Goal: Information Seeking & Learning: Learn about a topic

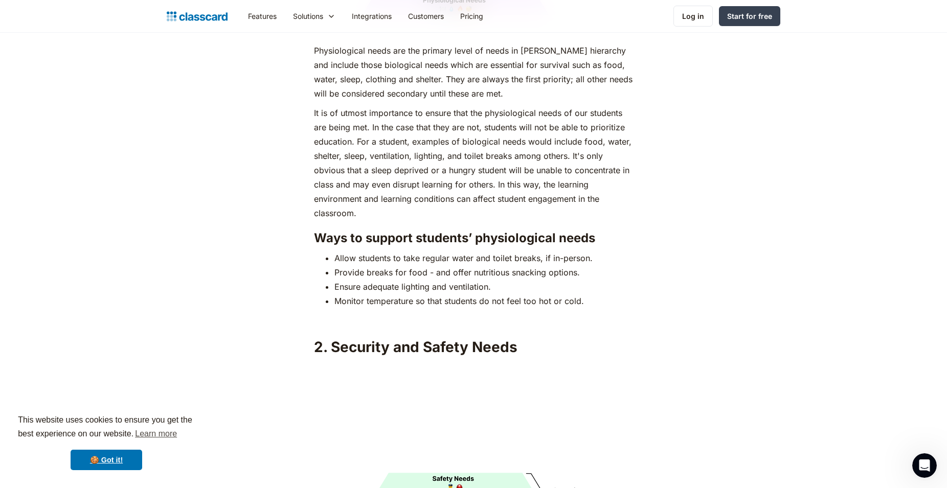
scroll to position [1355, 0]
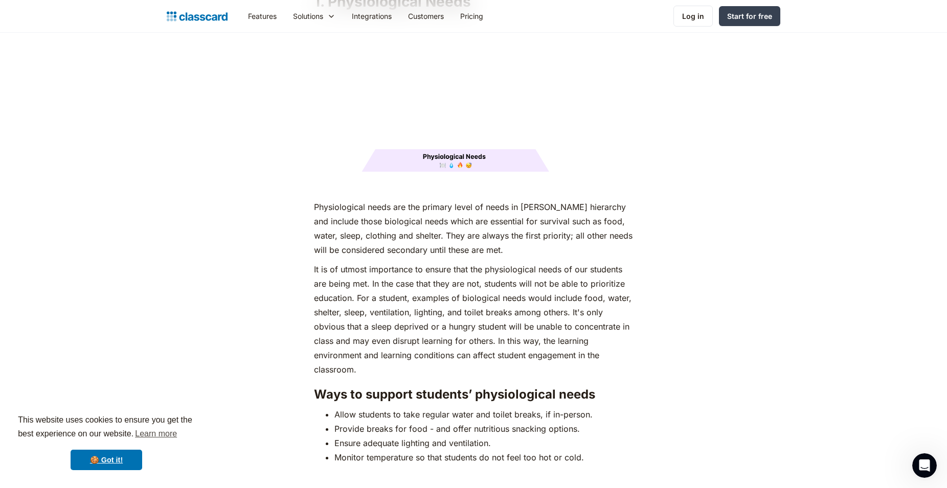
click at [352, 221] on p "Physiological needs are the primary level of needs in [PERSON_NAME] hierarchy a…" at bounding box center [473, 228] width 318 height 57
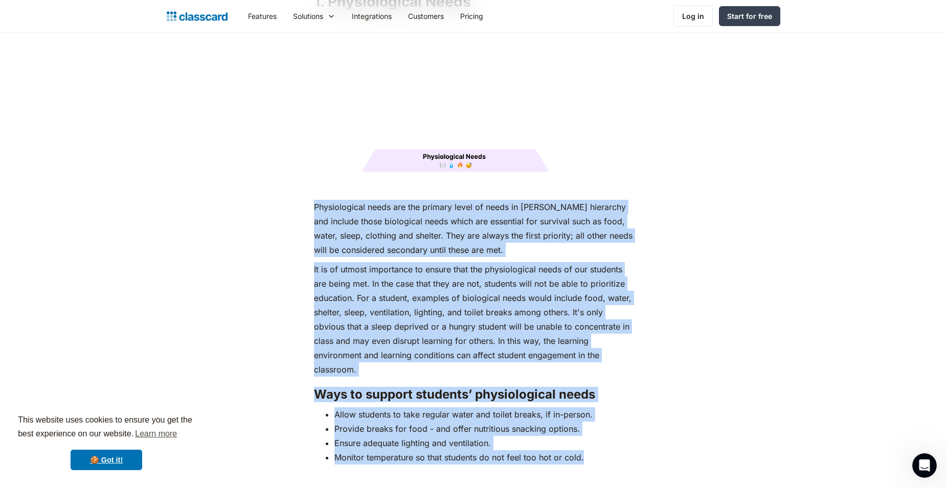
drag, startPoint x: 314, startPoint y: 187, endPoint x: 589, endPoint y: 442, distance: 375.4
copy div "Loremipsumdol sitam con adi elitsed doeiu te incid ut Labore'e doloremag ali en…"
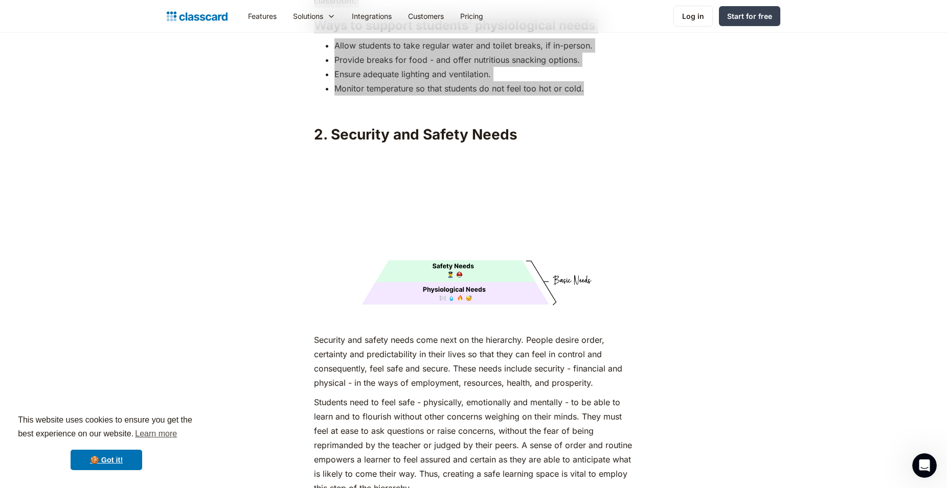
scroll to position [1825, 0]
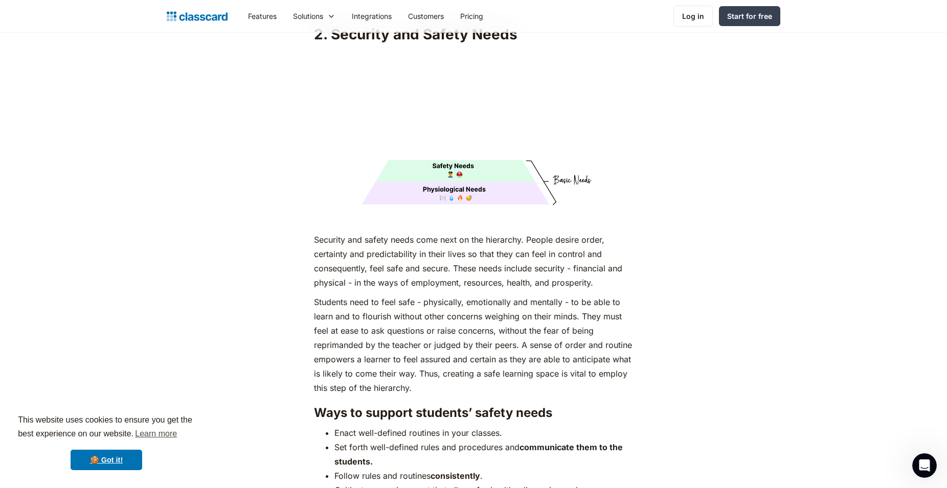
click at [399, 295] on p "Students need to feel safe - physically, emotionally and mentally - to be able …" at bounding box center [473, 345] width 318 height 100
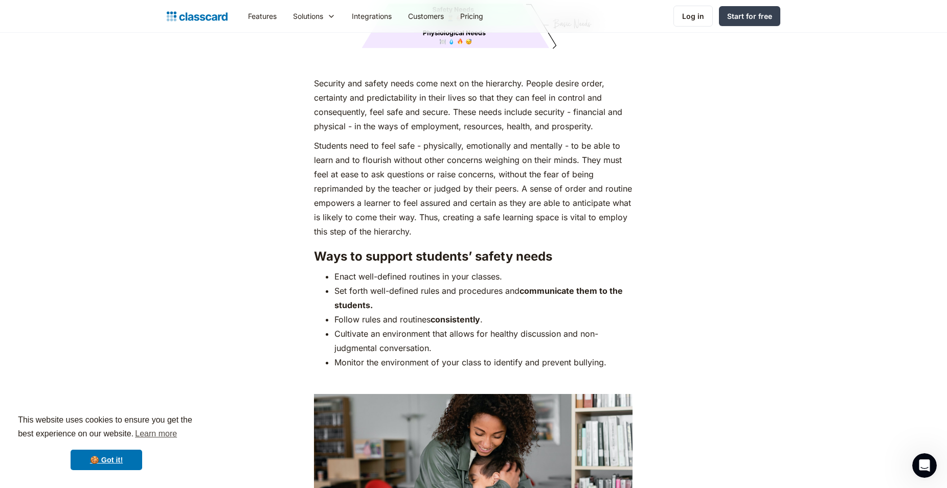
scroll to position [1929, 0]
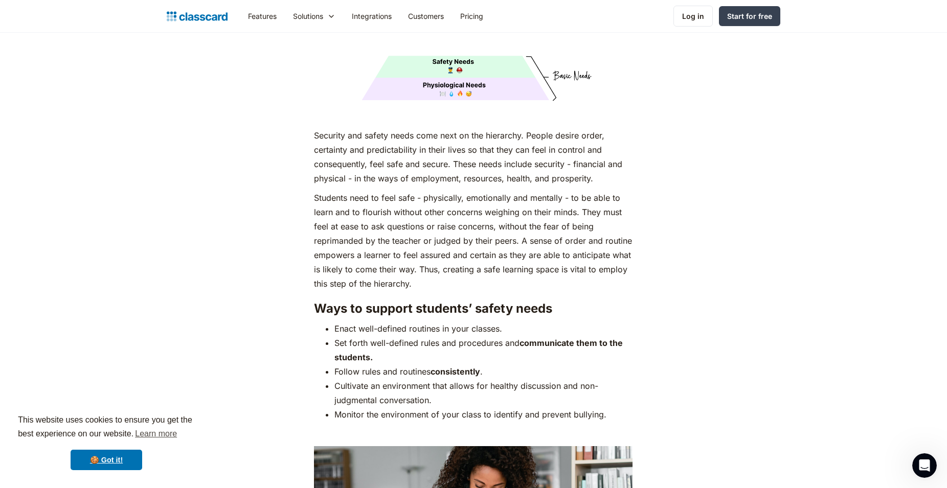
click at [319, 128] on p "Security and safety needs come next on the hierarchy. People desire order, cert…" at bounding box center [473, 156] width 318 height 57
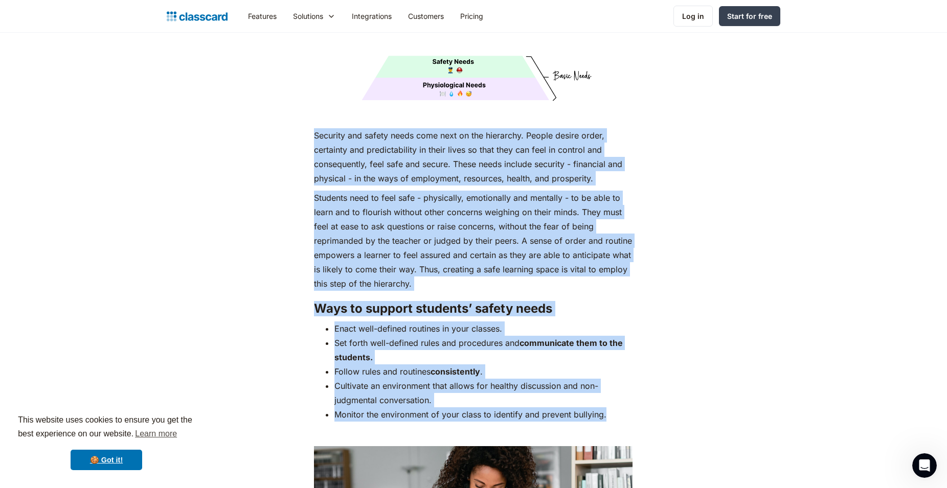
drag, startPoint x: 317, startPoint y: 117, endPoint x: 619, endPoint y: 396, distance: 411.6
copy div "Loremips dol sitame conse adip elit se doe temporinc. Utlabo etdolo magna, aliq…"
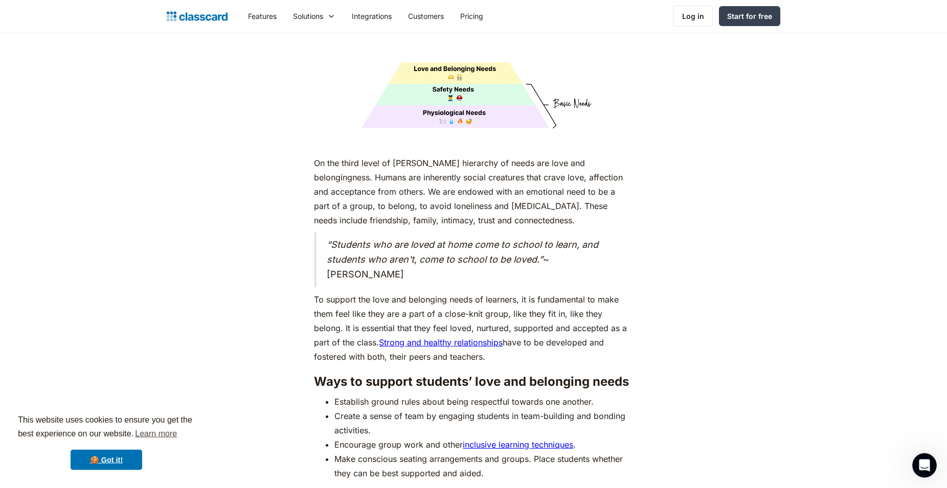
scroll to position [2763, 0]
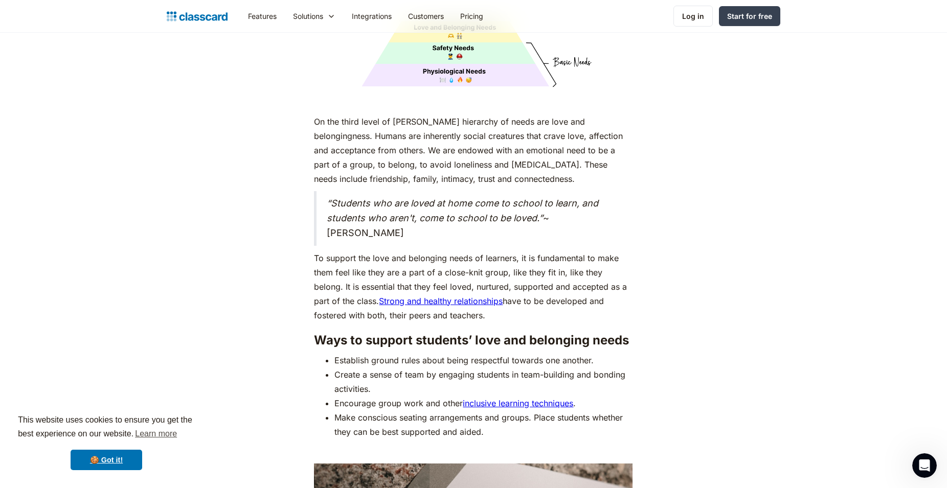
click at [335, 136] on p "On the third level of [PERSON_NAME] hierarchy of needs are love and belongingne…" at bounding box center [473, 150] width 318 height 72
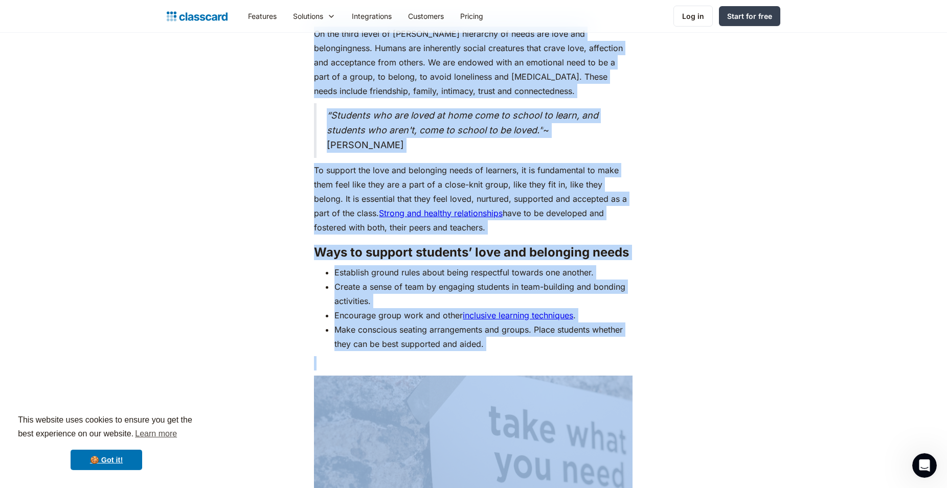
scroll to position [2919, 0]
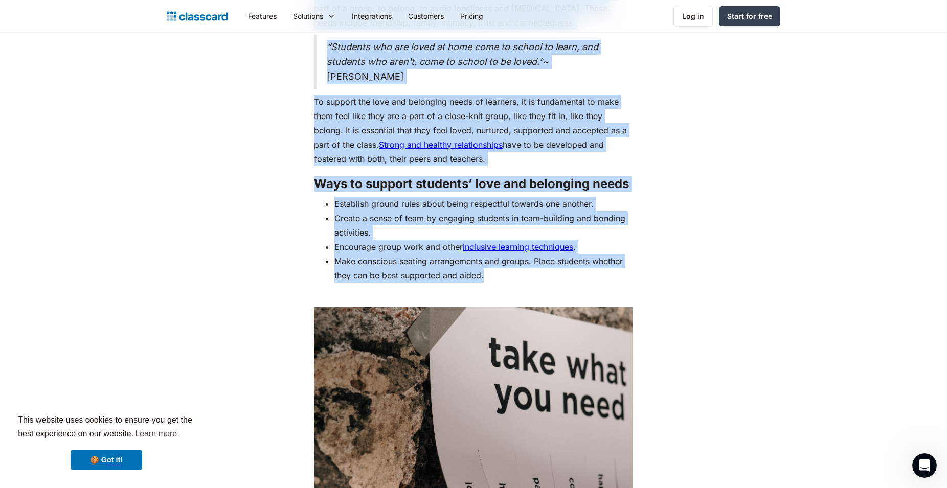
drag, startPoint x: 315, startPoint y: 102, endPoint x: 505, endPoint y: 261, distance: 247.8
copy div "Lo ips dolor sitam co Adipis’e seddoeius te incid utl etdo mag aliquaenimadm. V…"
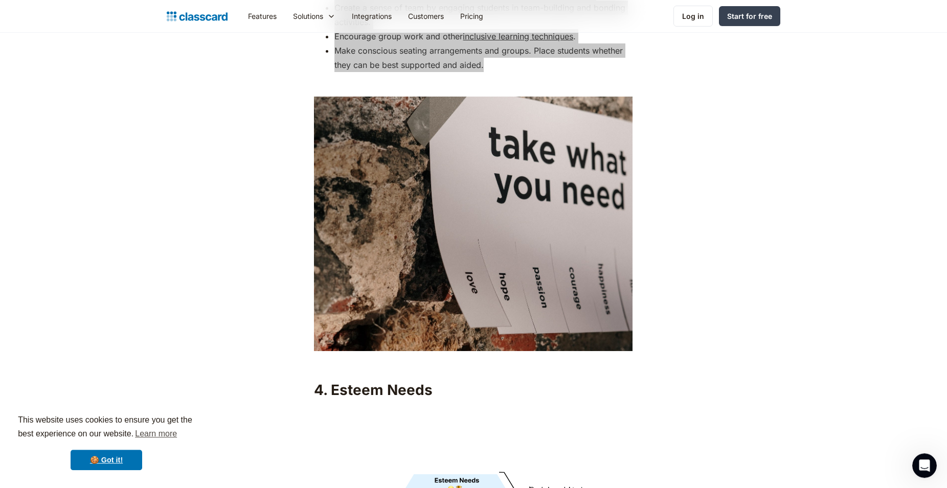
scroll to position [3128, 0]
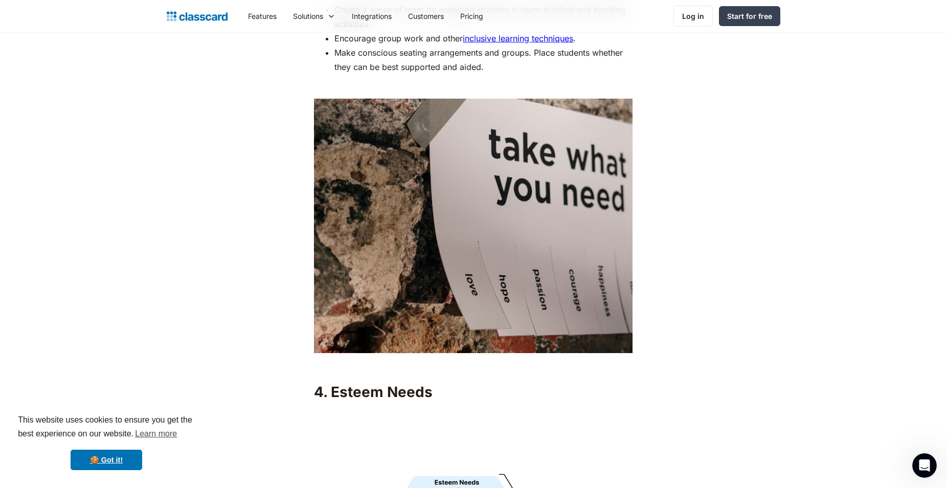
click at [347, 407] on figure at bounding box center [473, 486] width 318 height 159
drag, startPoint x: 333, startPoint y: 135, endPoint x: 432, endPoint y: 138, distance: 98.7
click at [432, 383] on h2 "4. Esteem Needs" at bounding box center [473, 392] width 318 height 18
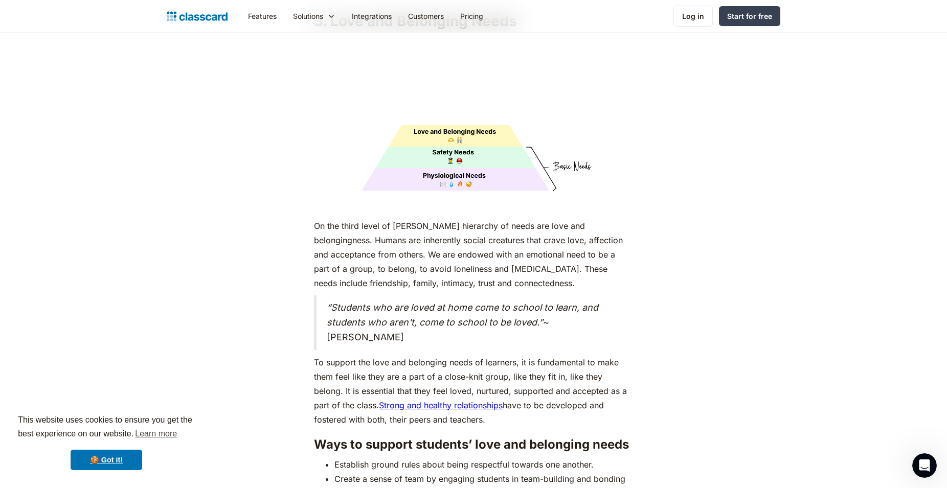
scroll to position [2450, 0]
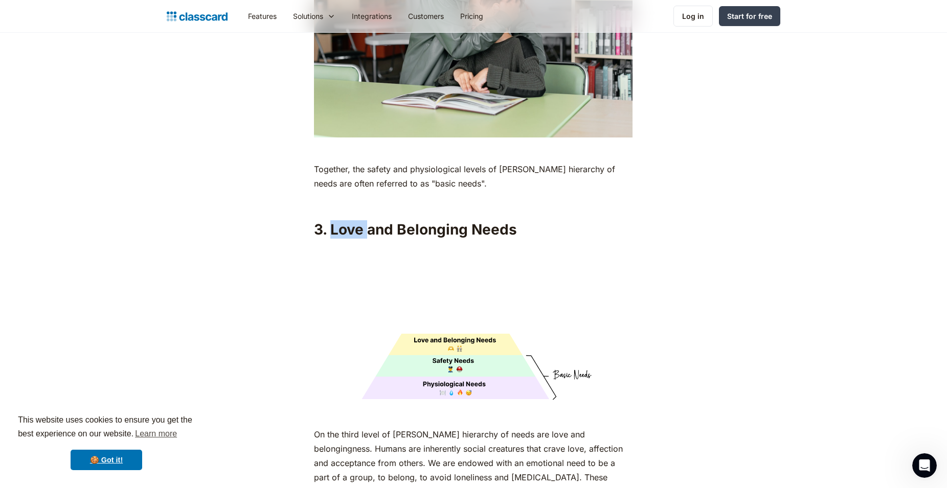
drag, startPoint x: 331, startPoint y: 213, endPoint x: 366, endPoint y: 212, distance: 35.3
click at [366, 220] on h2 "3. Love and Belonging Needs" at bounding box center [473, 229] width 318 height 18
click at [371, 220] on h2 "3. Love and Belonging Needs" at bounding box center [473, 229] width 318 height 18
drag, startPoint x: 332, startPoint y: 211, endPoint x: 517, endPoint y: 216, distance: 185.1
click at [517, 220] on h2 "3. Love and Belonging Needs" at bounding box center [473, 229] width 318 height 18
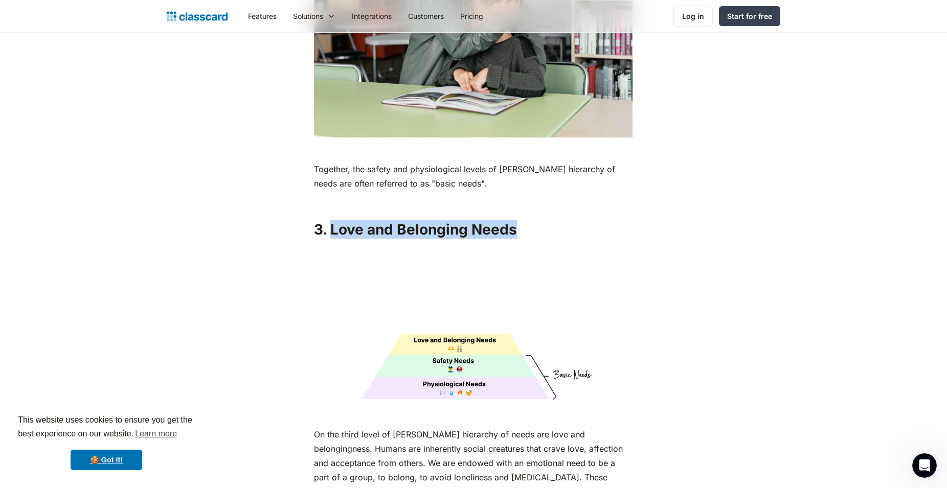
copy h2 "Love and Belonging Needs"
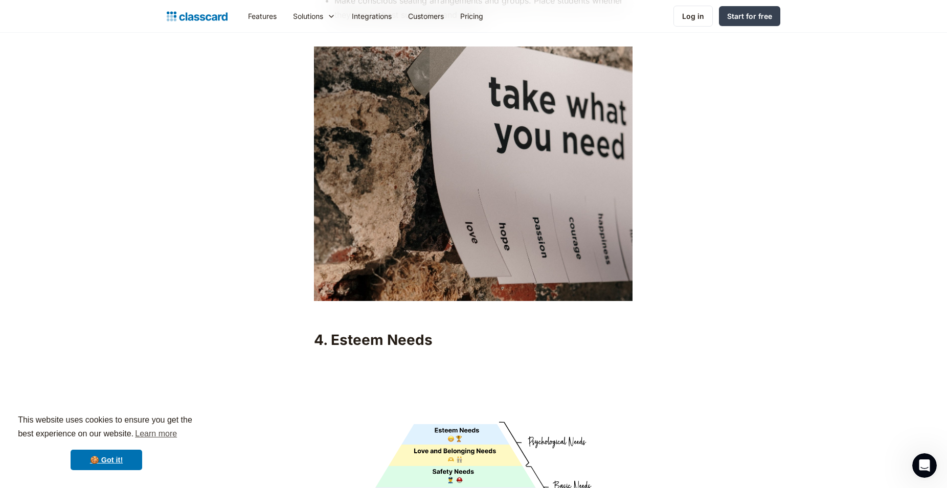
scroll to position [3076, 0]
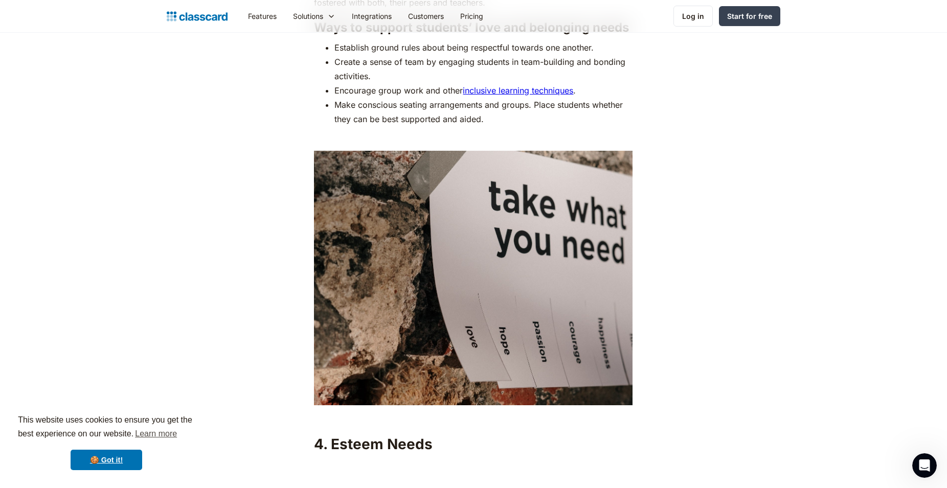
click at [389, 435] on h2 "4. Esteem Needs" at bounding box center [473, 444] width 318 height 18
drag, startPoint x: 335, startPoint y: 189, endPoint x: 432, endPoint y: 191, distance: 97.6
click at [432, 435] on h2 "4. Esteem Needs" at bounding box center [473, 444] width 318 height 18
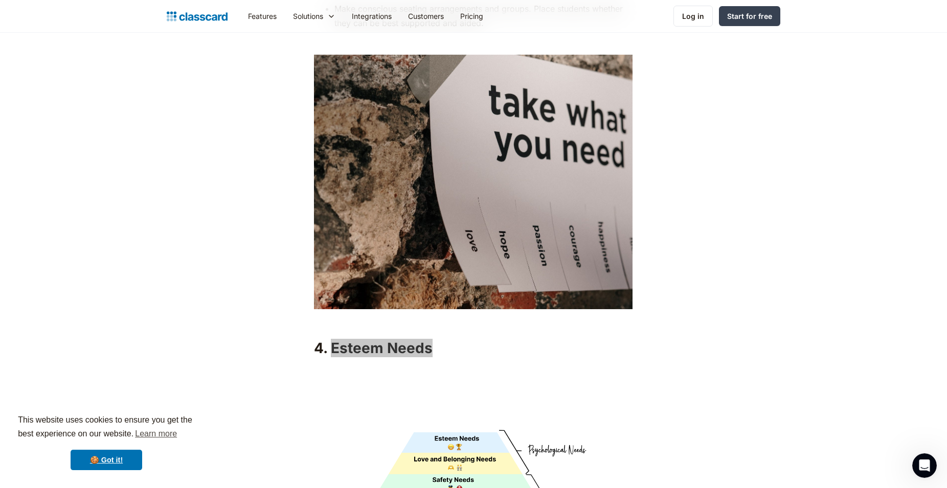
scroll to position [3180, 0]
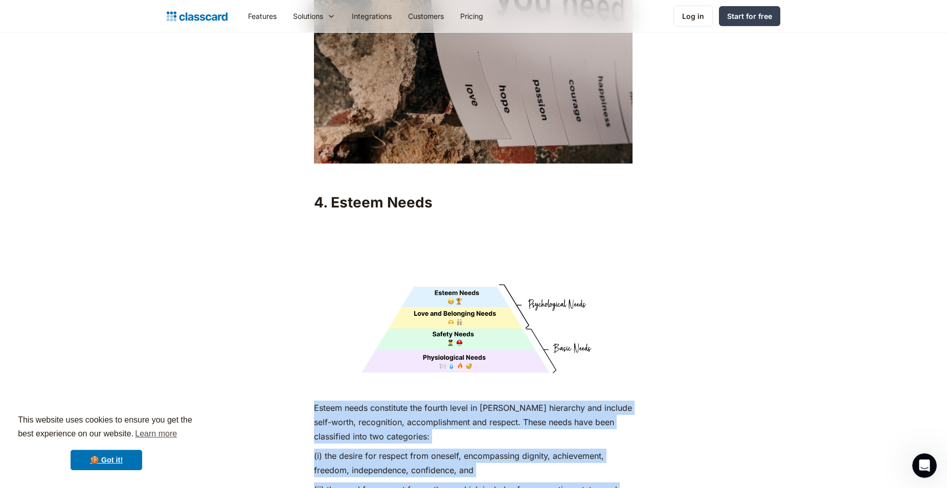
scroll to position [3336, 0]
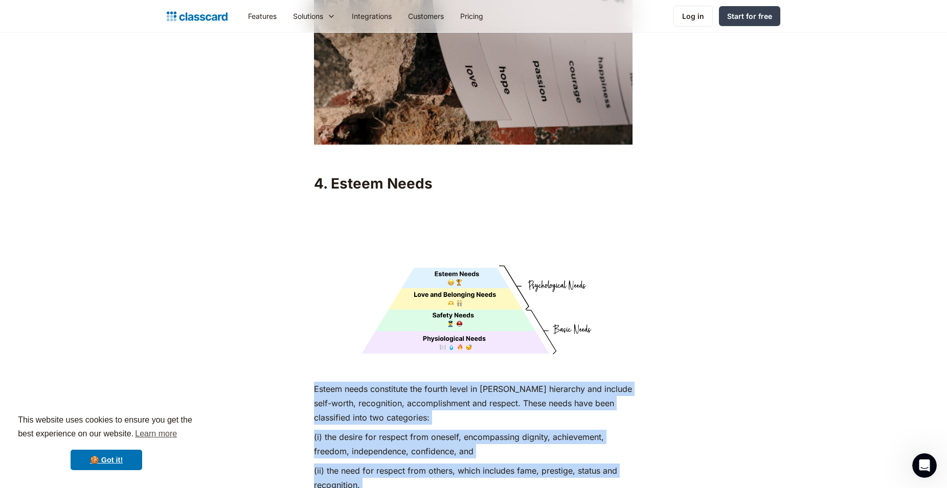
drag, startPoint x: 314, startPoint y: 149, endPoint x: 419, endPoint y: 320, distance: 200.5
copy div "Loremi dolor sitametcon adi elitse doeiu te Incidi’u laboreetd mag aliquae admi…"
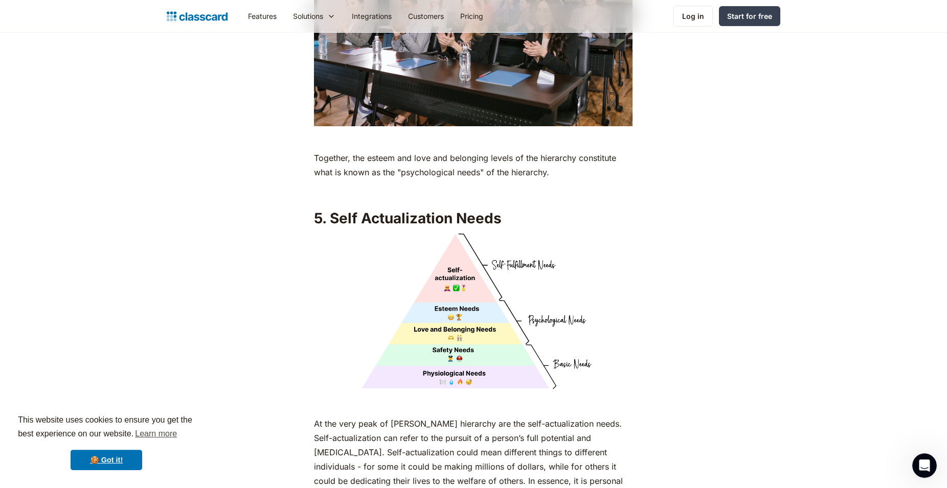
scroll to position [4171, 0]
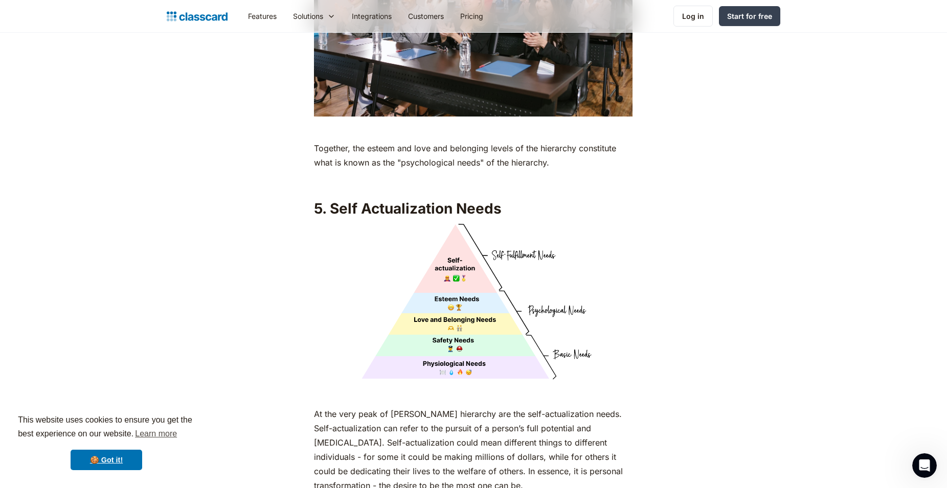
drag, startPoint x: 393, startPoint y: 265, endPoint x: 316, endPoint y: 191, distance: 106.3
copy ul "Encourage and support students to explore topics in-depth to satisfy their hung…"
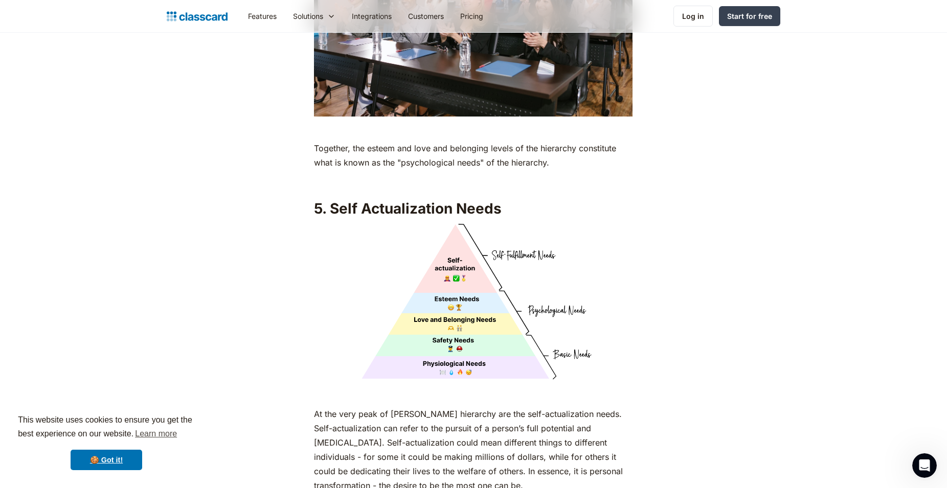
drag, startPoint x: 362, startPoint y: 196, endPoint x: 356, endPoint y: 189, distance: 9.8
drag, startPoint x: 315, startPoint y: 173, endPoint x: 619, endPoint y: 174, distance: 303.6
copy h3 "Ways to support students’ self-actualization needs"
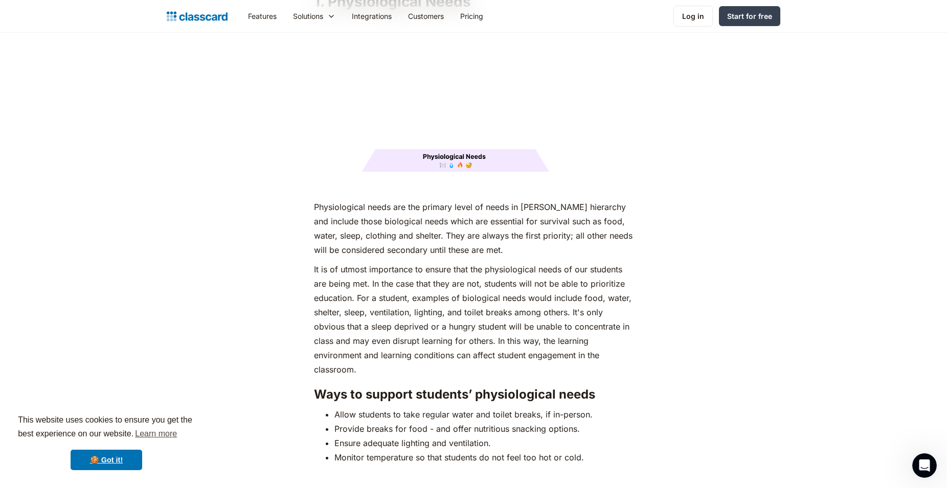
scroll to position [1251, 0]
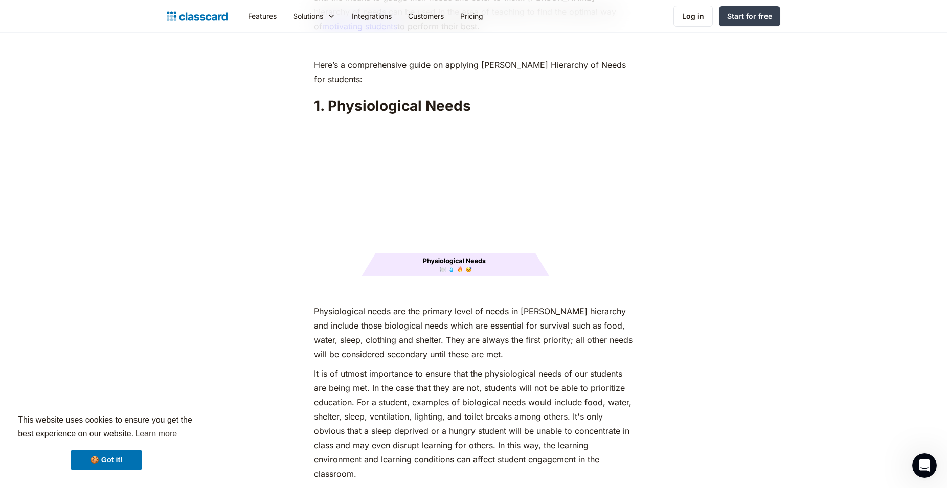
click at [447, 243] on img at bounding box center [473, 199] width 318 height 159
click at [479, 245] on img at bounding box center [473, 199] width 318 height 159
click at [468, 236] on img at bounding box center [473, 199] width 318 height 159
click at [462, 244] on img at bounding box center [473, 199] width 318 height 159
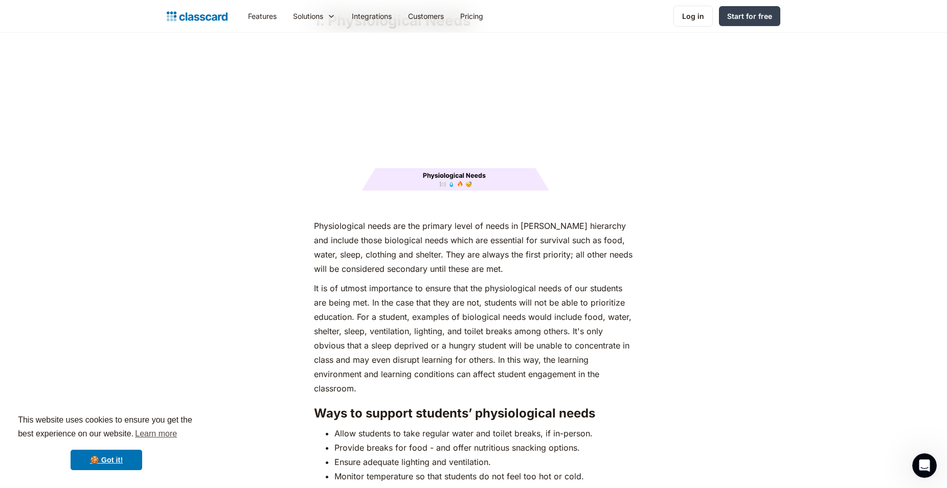
scroll to position [1355, 0]
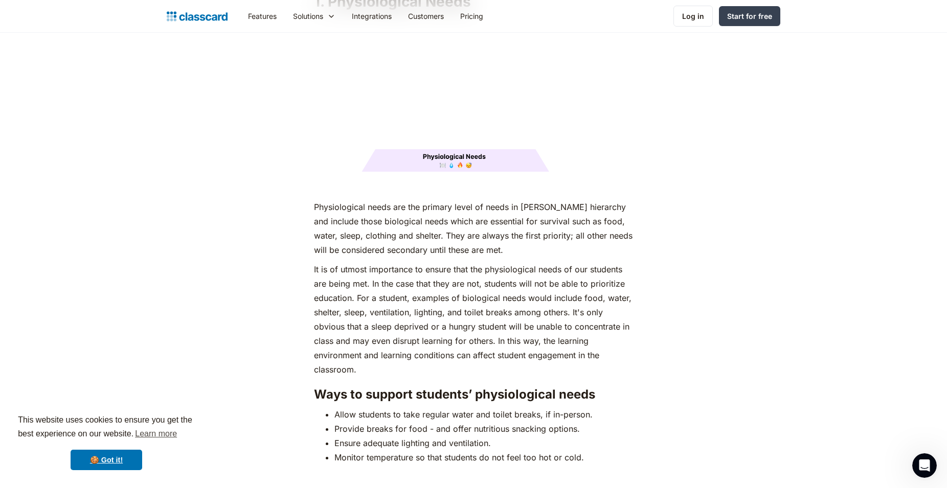
click at [492, 224] on p "Physiological needs are the primary level of needs in [PERSON_NAME] hierarchy a…" at bounding box center [473, 228] width 318 height 57
click at [361, 210] on p "Physiological needs are the primary level of needs in [PERSON_NAME] hierarchy a…" at bounding box center [473, 228] width 318 height 57
click at [314, 200] on p "Physiological needs are the primary level of needs in [PERSON_NAME] hierarchy a…" at bounding box center [473, 228] width 318 height 57
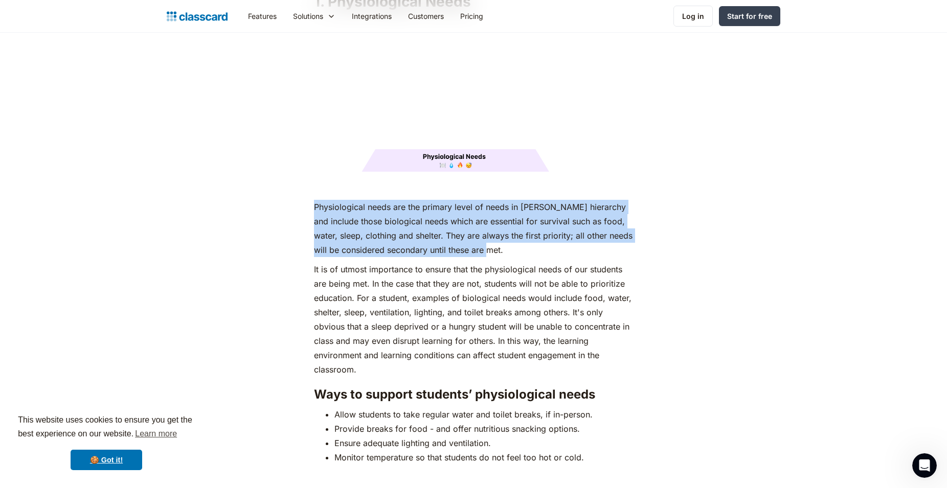
drag, startPoint x: 314, startPoint y: 188, endPoint x: 527, endPoint y: 224, distance: 215.6
click at [532, 227] on p "Physiological needs are the primary level of needs in [PERSON_NAME] hierarchy a…" at bounding box center [473, 228] width 318 height 57
copy p "Physiological needs are the primary level of needs in [PERSON_NAME] hierarchy a…"
click at [467, 141] on img at bounding box center [473, 95] width 318 height 159
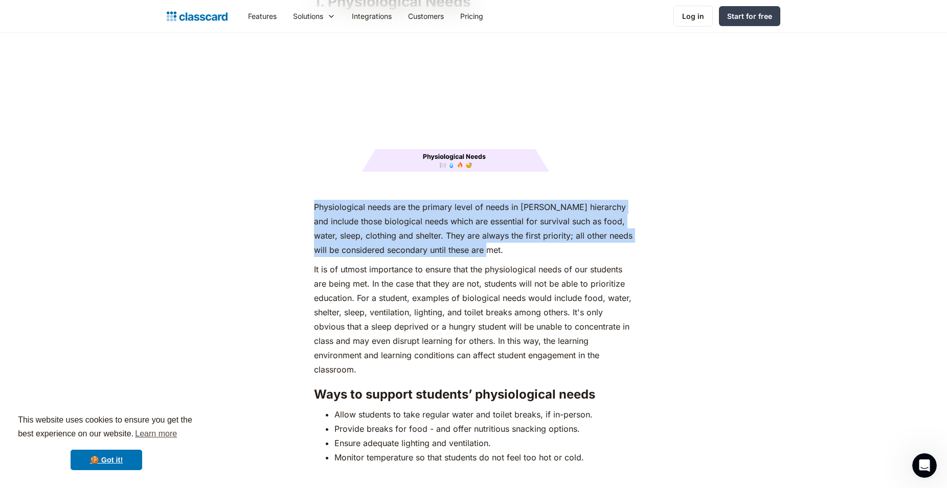
click at [467, 141] on img at bounding box center [473, 95] width 318 height 159
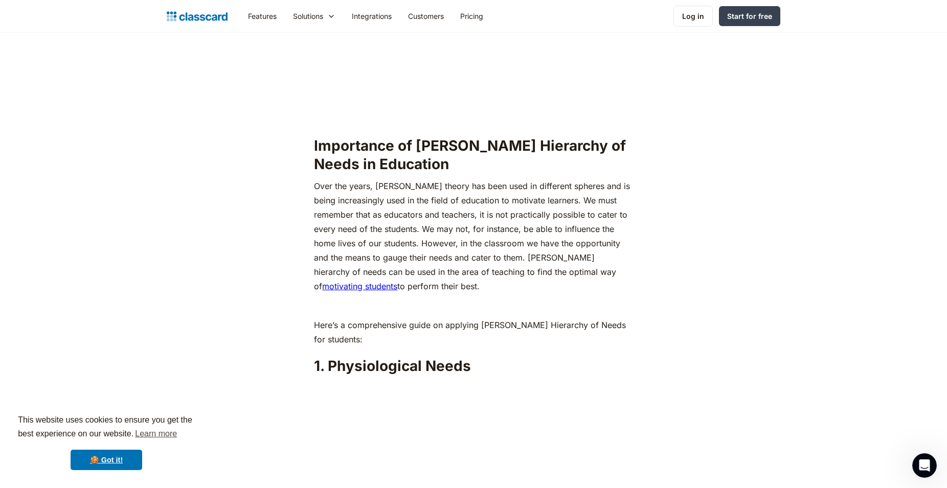
scroll to position [991, 0]
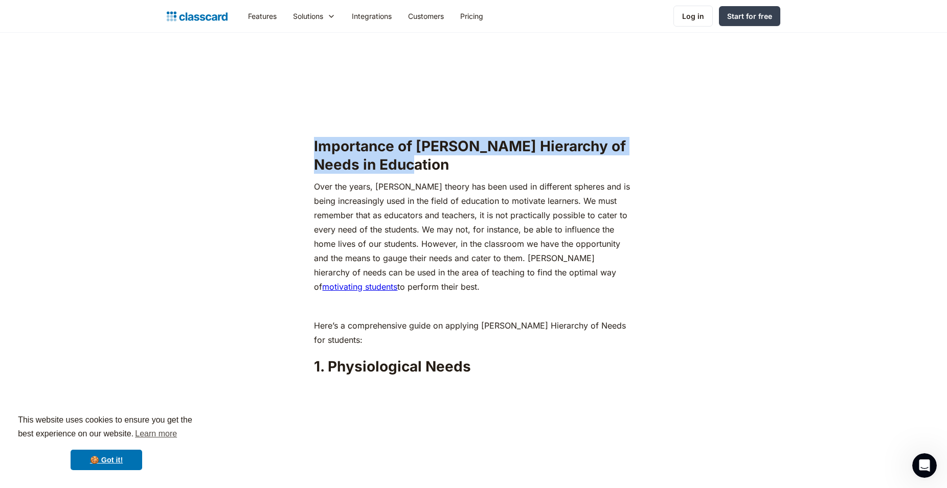
drag, startPoint x: 315, startPoint y: 130, endPoint x: 405, endPoint y: 145, distance: 91.7
click at [405, 145] on h2 "Importance of [PERSON_NAME] Hierarchy of Needs in Education" at bounding box center [473, 155] width 318 height 37
copy h2 "Importance of [PERSON_NAME] Hierarchy of Needs in Education"
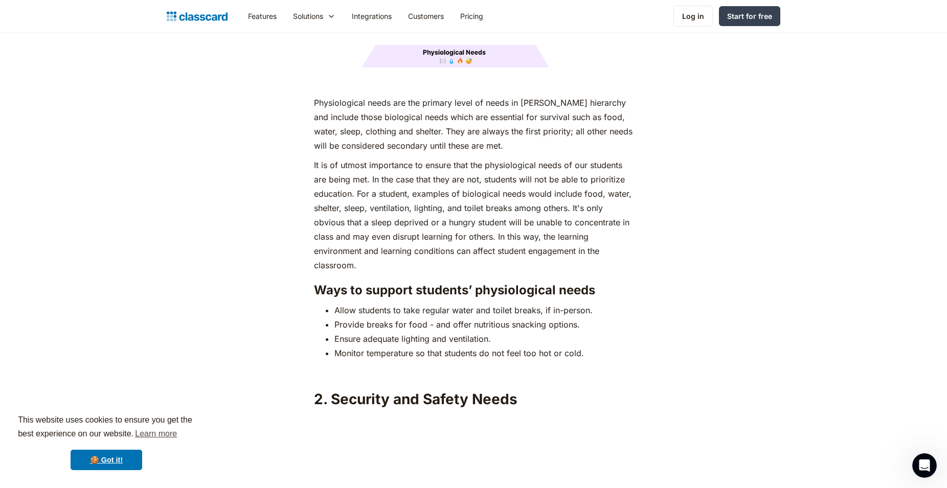
scroll to position [1668, 0]
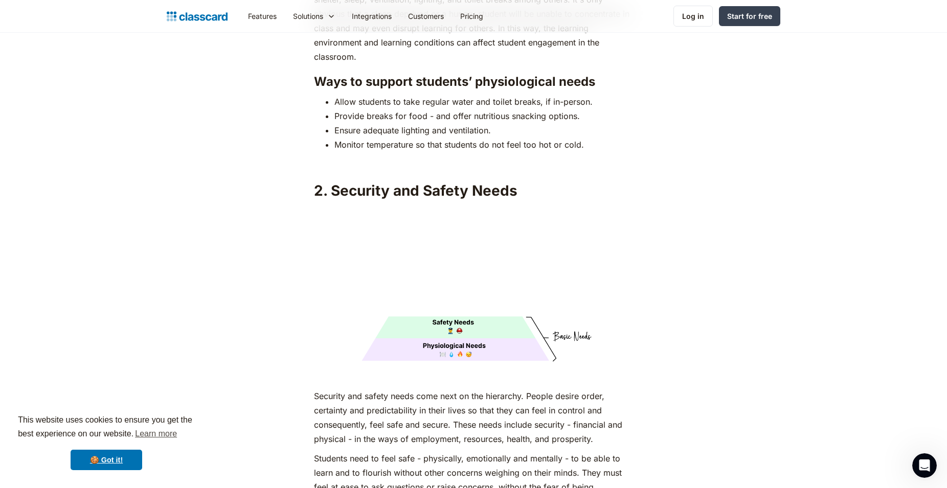
click at [473, 310] on img at bounding box center [473, 284] width 318 height 159
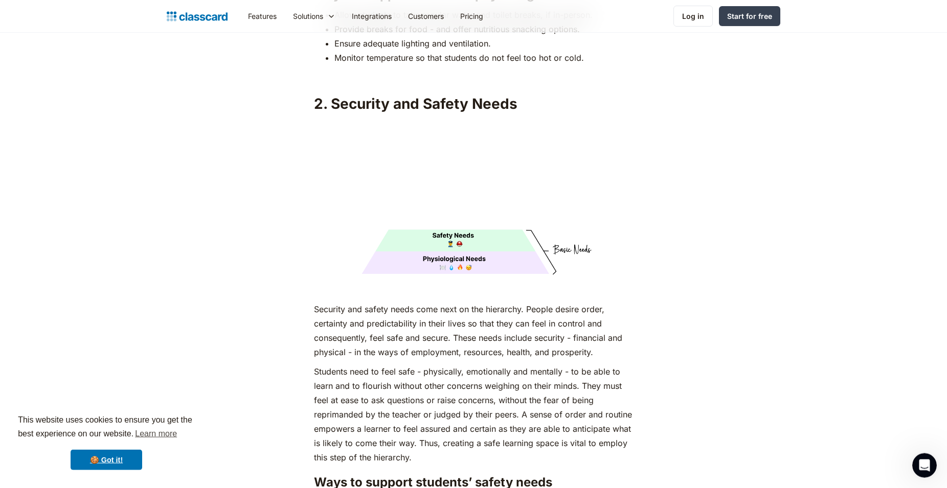
scroll to position [1772, 0]
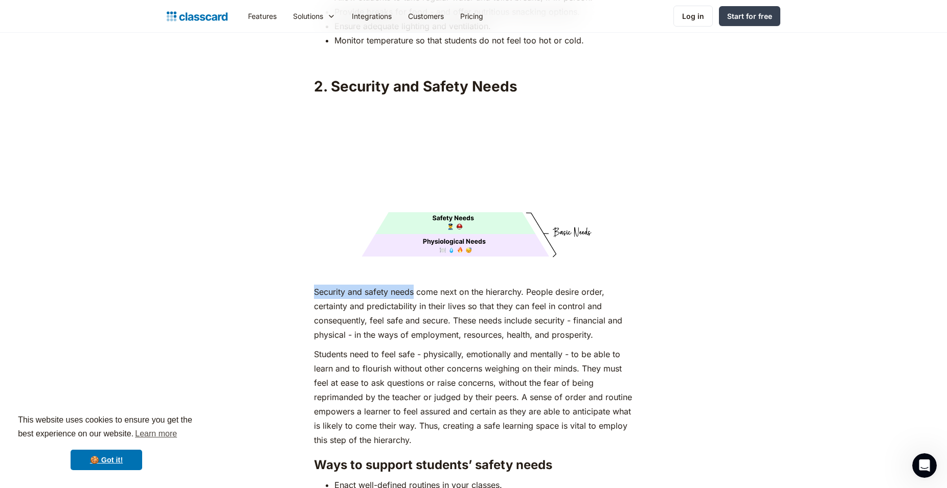
drag, startPoint x: 316, startPoint y: 273, endPoint x: 414, endPoint y: 271, distance: 98.1
click at [414, 285] on p "Security and safety needs come next on the hierarchy. People desire order, cert…" at bounding box center [473, 313] width 318 height 57
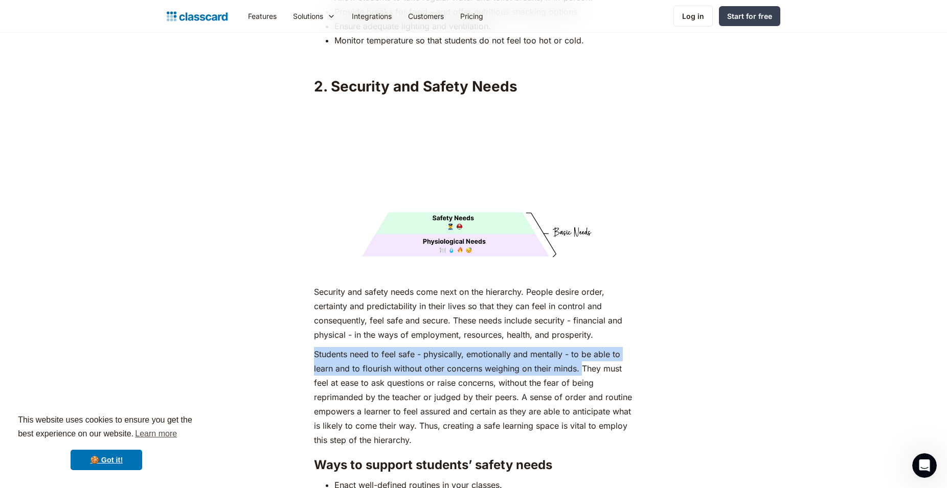
drag, startPoint x: 315, startPoint y: 336, endPoint x: 582, endPoint y: 351, distance: 266.7
click at [582, 351] on p "Students need to feel safe - physically, emotionally and mentally - to be able …" at bounding box center [473, 397] width 318 height 100
copy p "Students need to feel safe - physically, emotionally and mentally - to be able …"
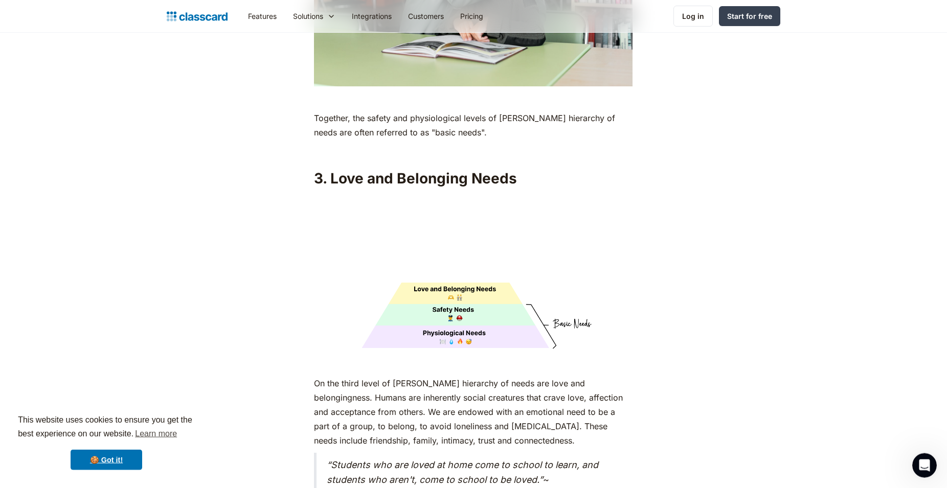
scroll to position [2502, 0]
click at [459, 290] on img at bounding box center [473, 271] width 318 height 159
click at [462, 275] on img at bounding box center [473, 271] width 318 height 159
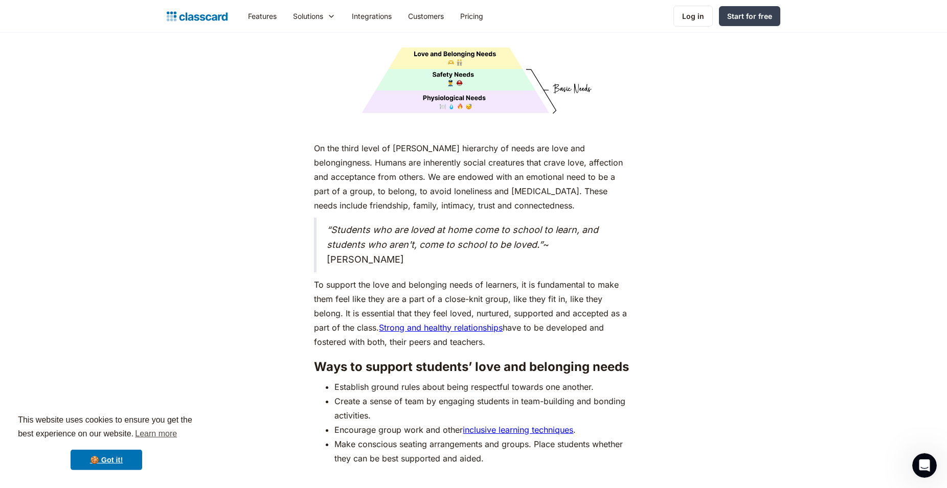
scroll to position [2763, 0]
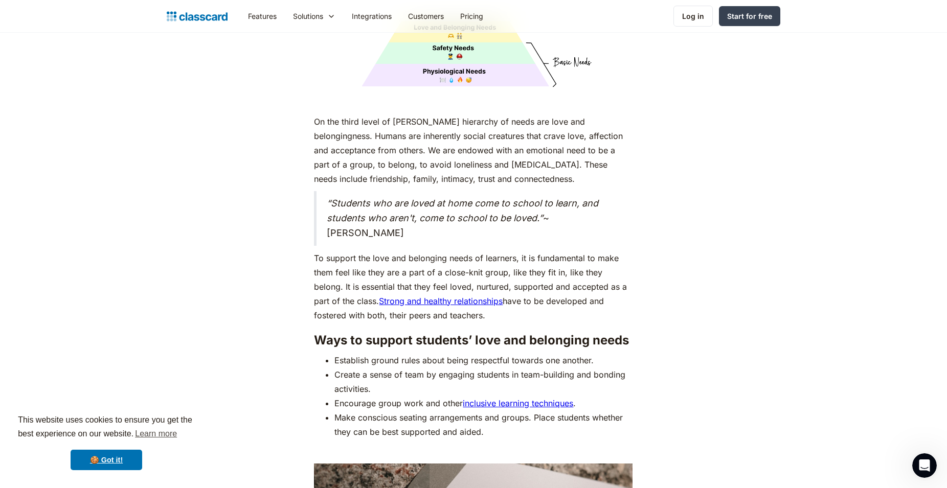
drag, startPoint x: 329, startPoint y: 184, endPoint x: 360, endPoint y: 215, distance: 43.7
click at [360, 215] on blockquote "“Students who are loved at home come to school to learn, and students who aren'…" at bounding box center [473, 218] width 318 height 54
click at [524, 304] on div "As humans, we are driven by an innate desire to achieve more, to surpass not ju…" at bounding box center [473, 115] width 318 height 4551
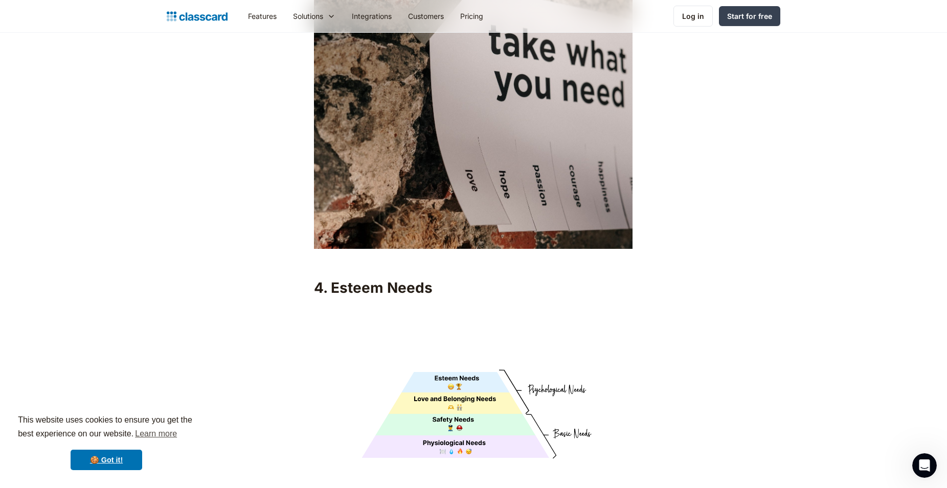
scroll to position [3180, 0]
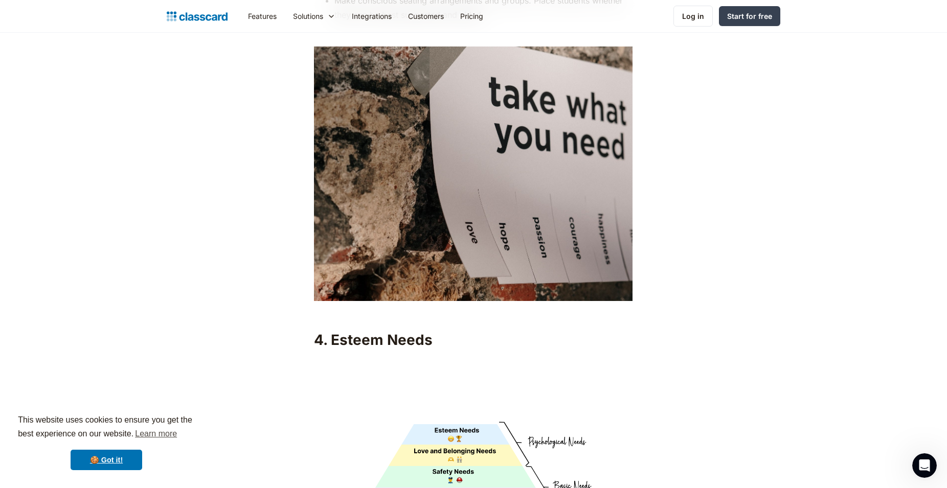
drag, startPoint x: 426, startPoint y: 264, endPoint x: 512, endPoint y: 294, distance: 91.2
drag, startPoint x: 605, startPoint y: 149, endPoint x: 505, endPoint y: 157, distance: 99.4
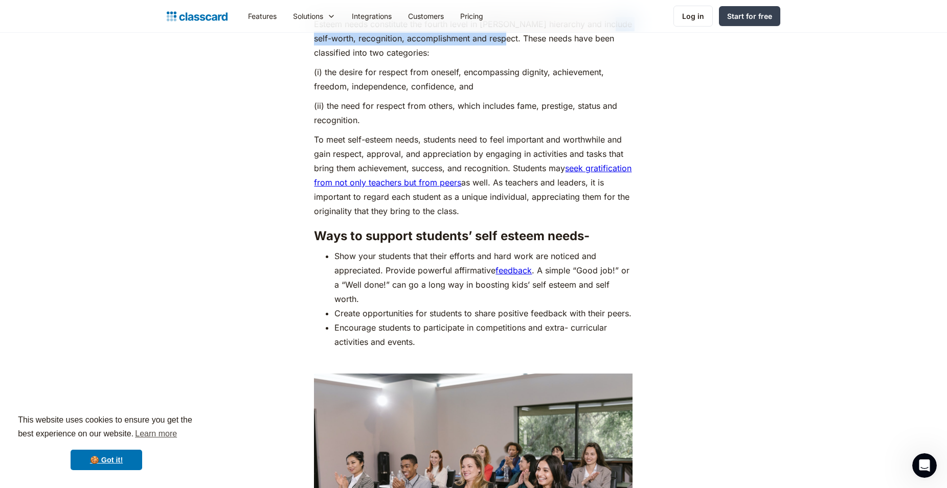
scroll to position [3910, 0]
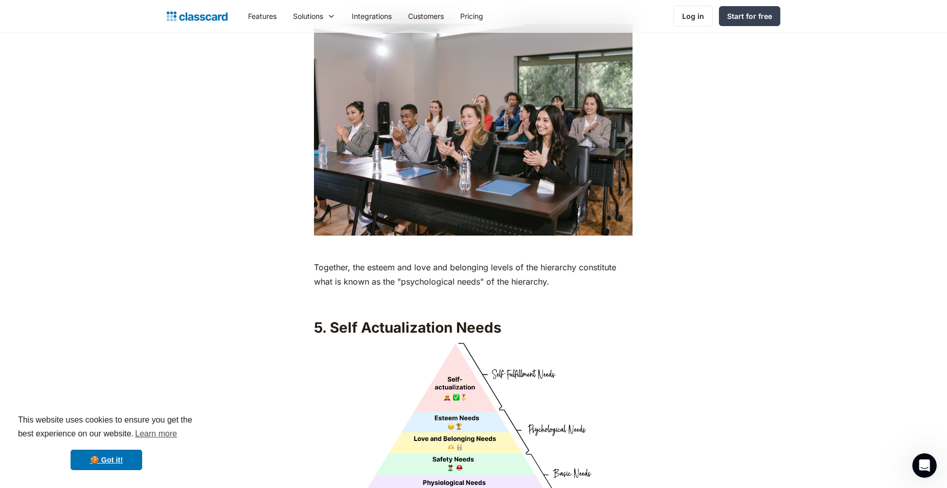
scroll to position [4066, 0]
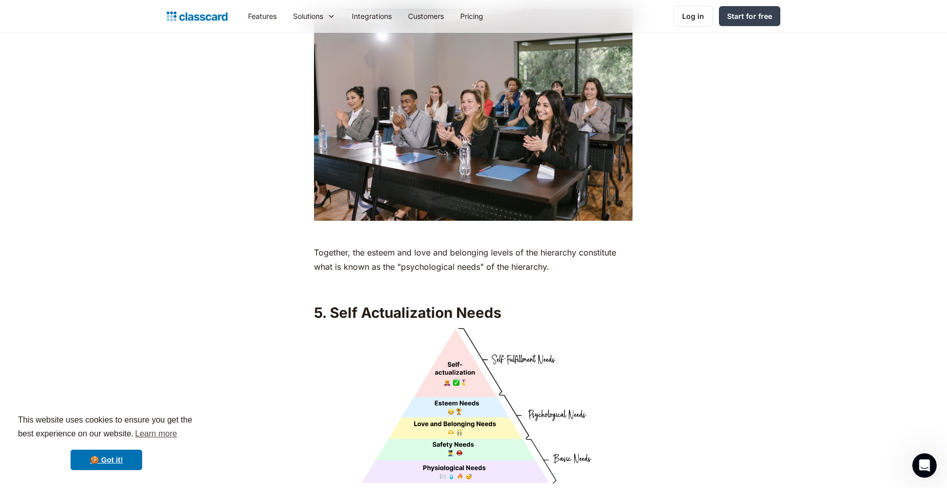
drag, startPoint x: 363, startPoint y: 227, endPoint x: 572, endPoint y: 252, distance: 210.0
drag, startPoint x: 314, startPoint y: 226, endPoint x: 596, endPoint y: 224, distance: 282.6
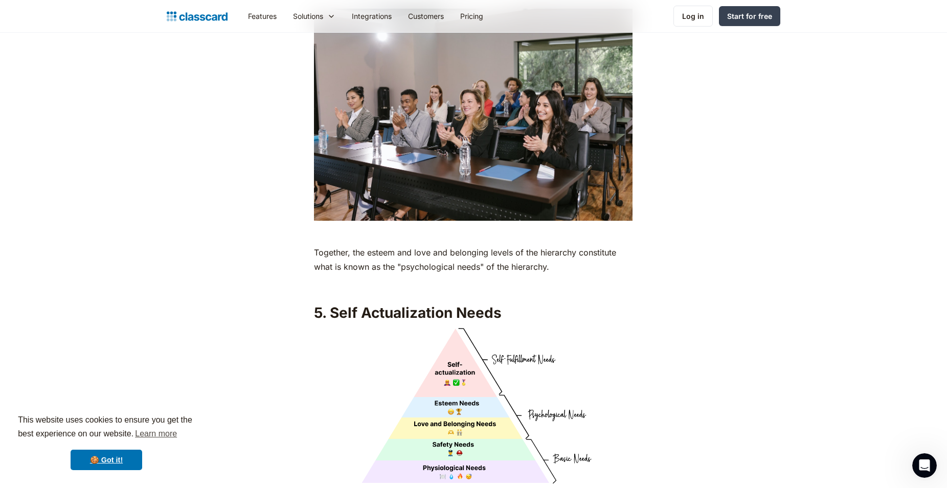
drag, startPoint x: 492, startPoint y: 235, endPoint x: 487, endPoint y: 231, distance: 7.0
drag, startPoint x: 315, startPoint y: 240, endPoint x: 418, endPoint y: 244, distance: 103.3
drag, startPoint x: 437, startPoint y: 240, endPoint x: 576, endPoint y: 245, distance: 139.1
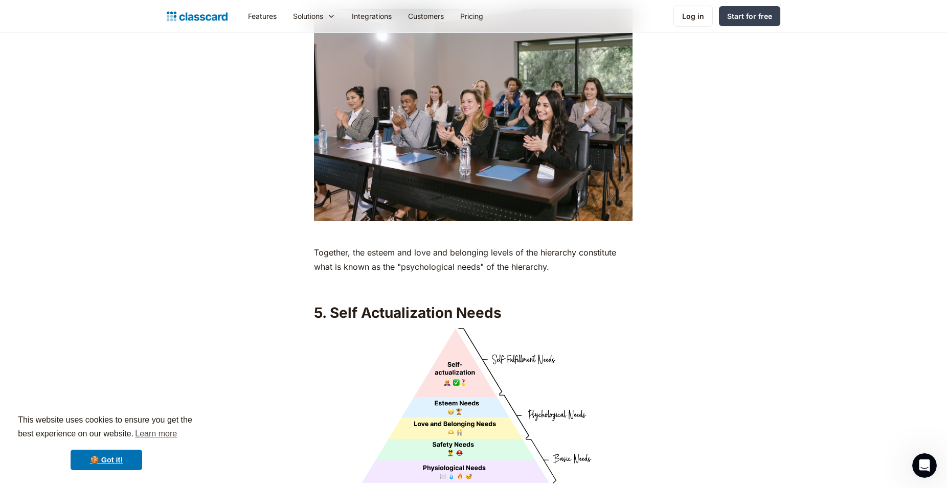
drag, startPoint x: 383, startPoint y: 256, endPoint x: 575, endPoint y: 261, distance: 191.7
